Goal: Navigation & Orientation: Find specific page/section

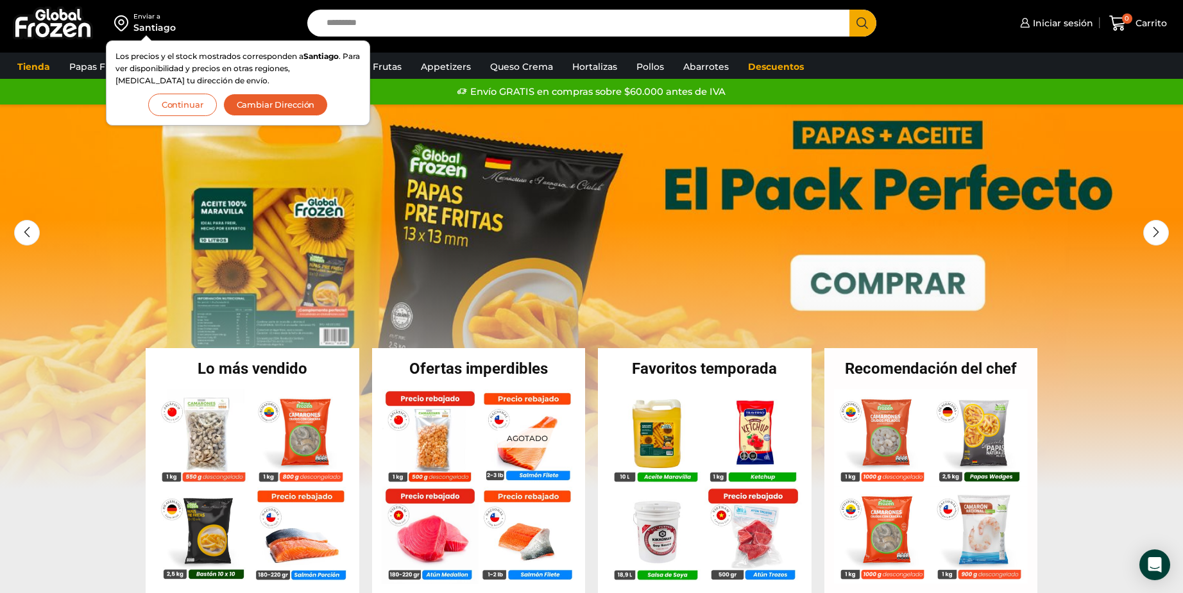
click at [182, 96] on button "Continuar" at bounding box center [182, 105] width 69 height 22
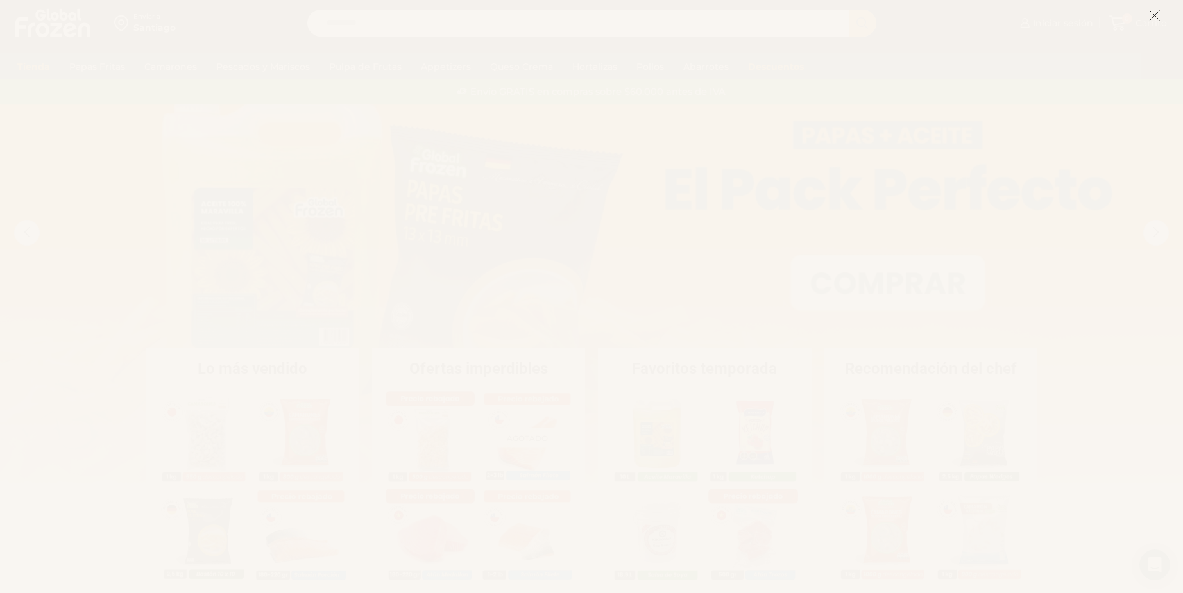
click at [1159, 17] on icon at bounding box center [1155, 16] width 12 height 12
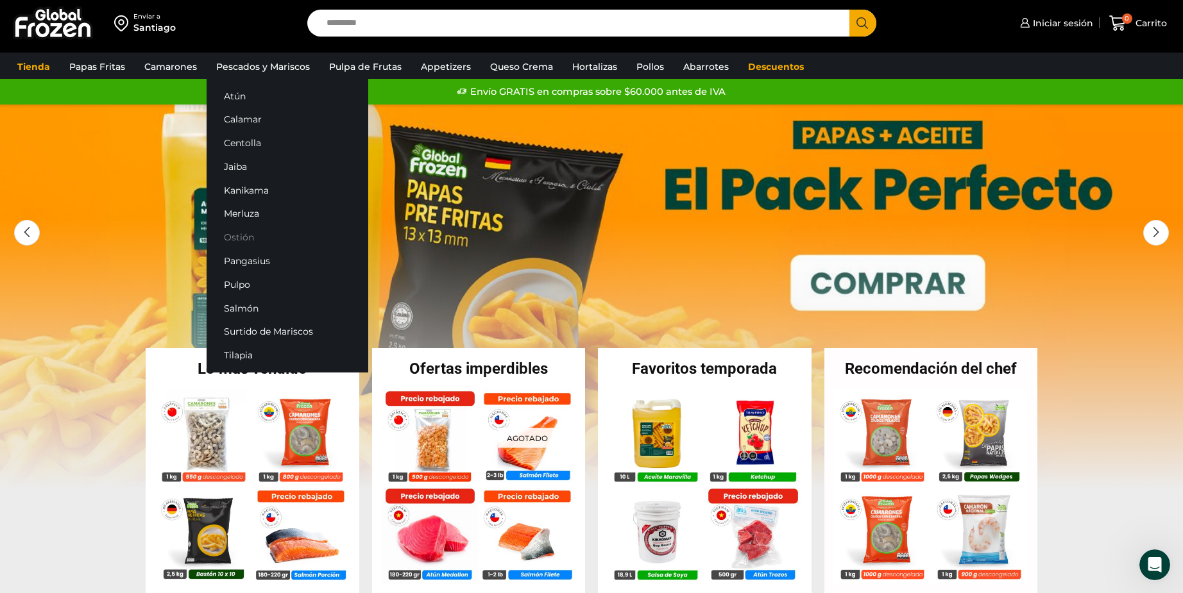
click at [242, 235] on link "Ostión" at bounding box center [288, 238] width 162 height 24
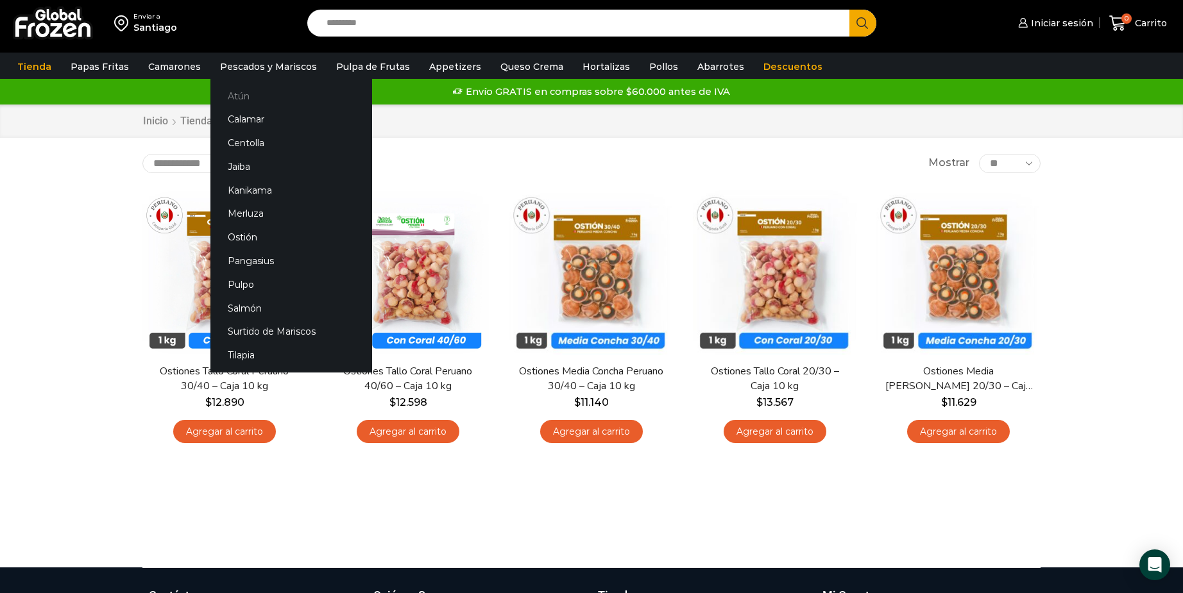
click at [241, 97] on link "Atún" at bounding box center [291, 96] width 162 height 24
